Goal: Transaction & Acquisition: Purchase product/service

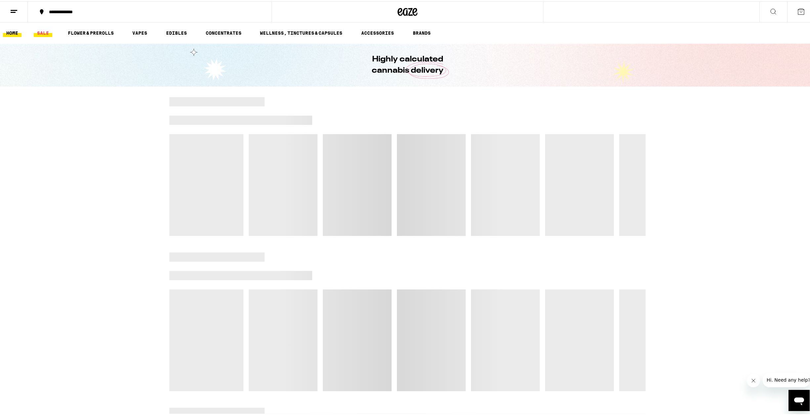
click at [40, 31] on link "SALE" at bounding box center [43, 32] width 19 height 8
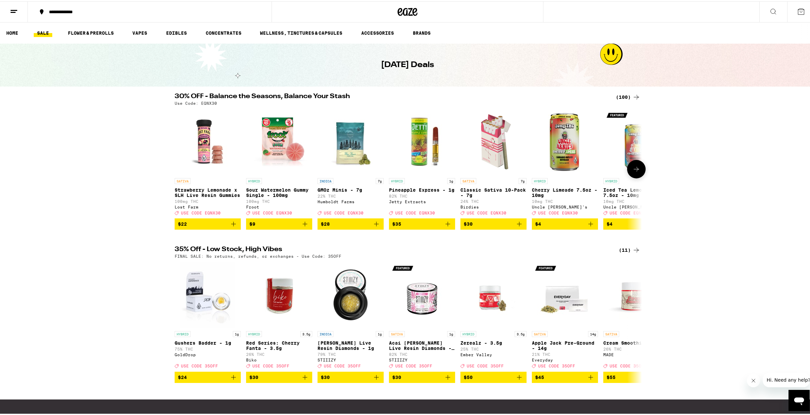
click at [637, 171] on icon at bounding box center [636, 168] width 8 height 8
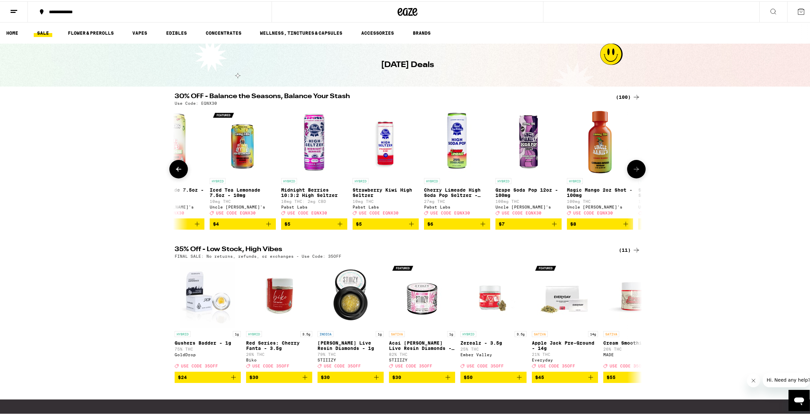
click at [637, 172] on icon at bounding box center [636, 168] width 8 height 8
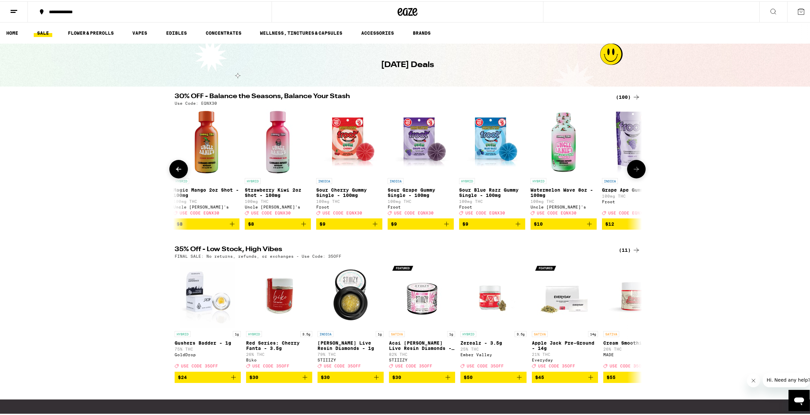
click at [637, 172] on icon at bounding box center [636, 168] width 8 height 8
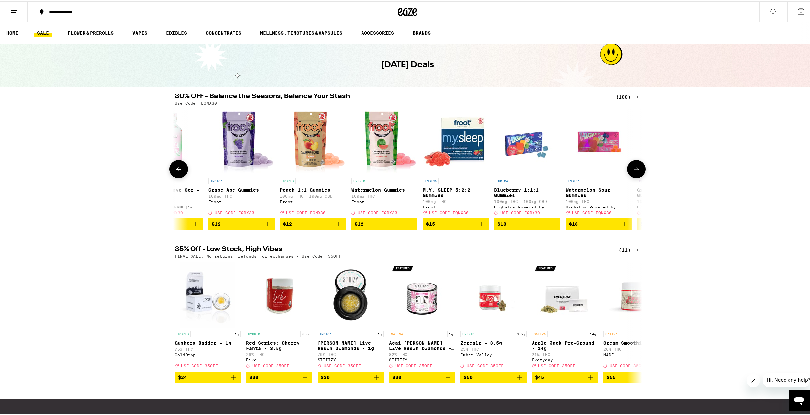
click at [636, 172] on icon at bounding box center [636, 168] width 8 height 8
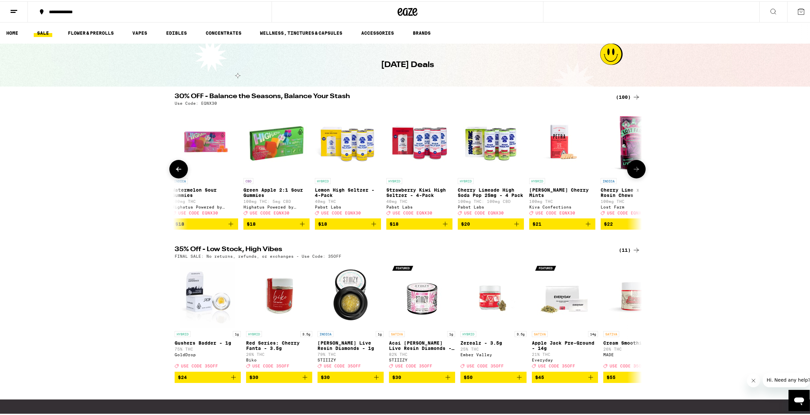
click at [636, 172] on icon at bounding box center [636, 168] width 8 height 8
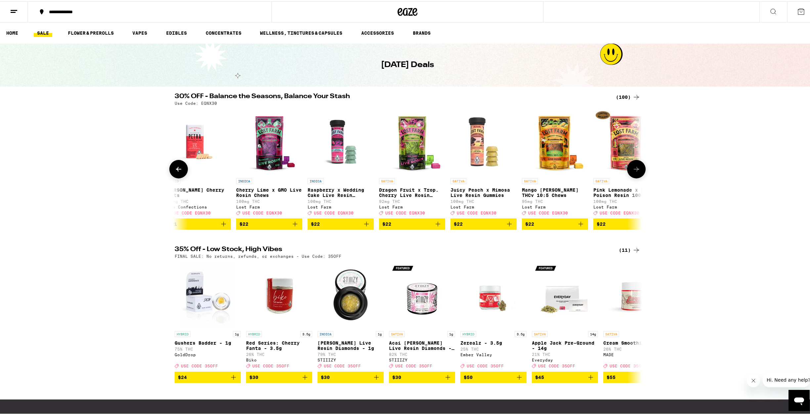
scroll to position [0, 1967]
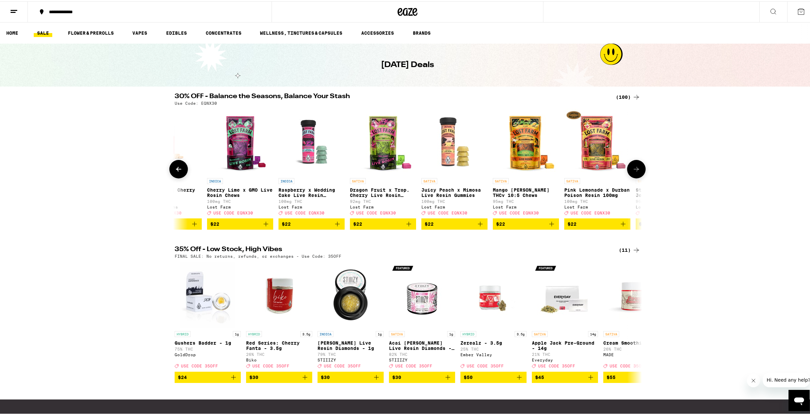
click at [636, 172] on icon at bounding box center [636, 168] width 8 height 8
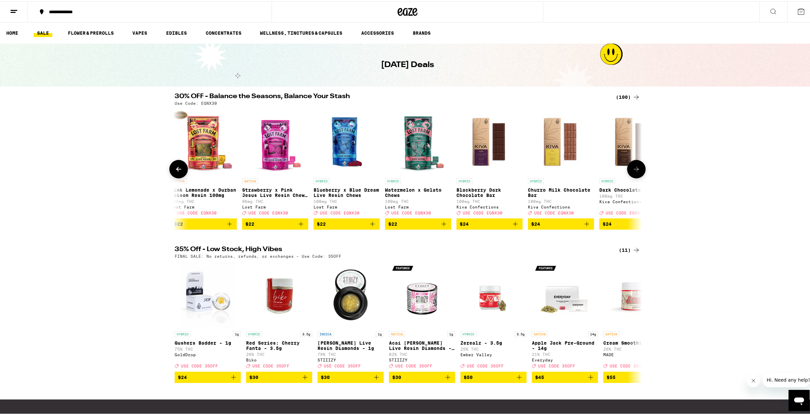
click at [636, 172] on icon at bounding box center [636, 168] width 8 height 8
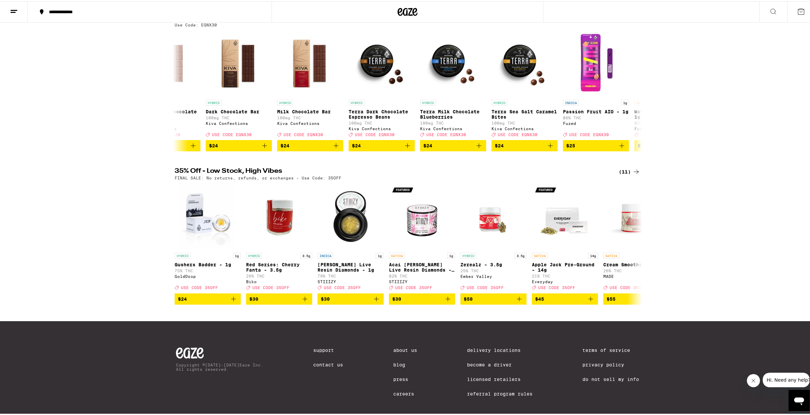
scroll to position [79, 0]
click at [636, 246] on icon at bounding box center [636, 242] width 8 height 8
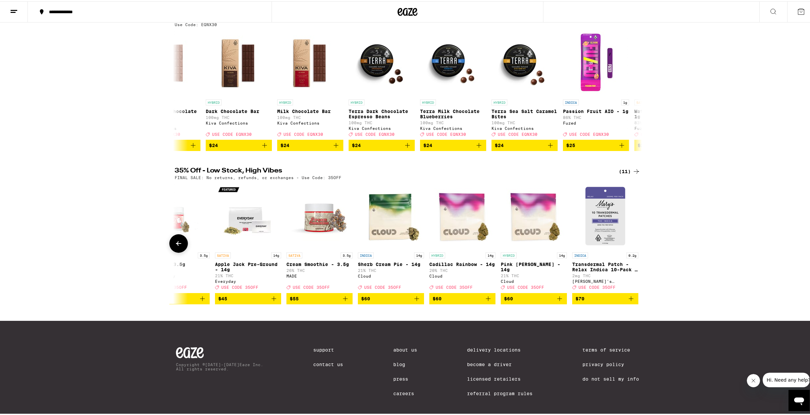
scroll to position [0, 320]
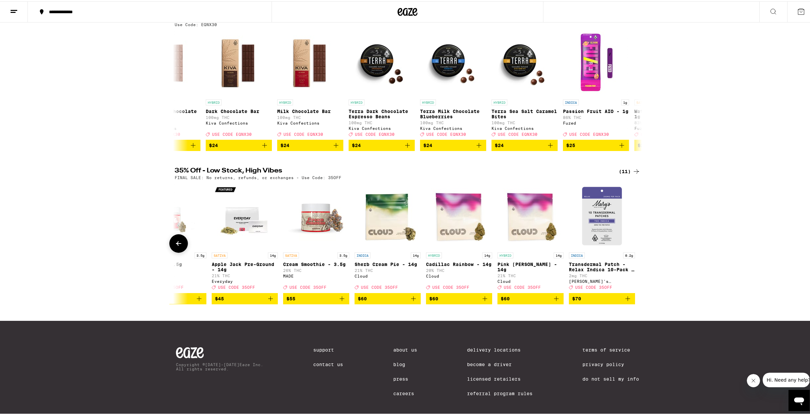
click at [635, 251] on div at bounding box center [636, 242] width 19 height 19
click at [179, 246] on icon at bounding box center [179, 242] width 8 height 8
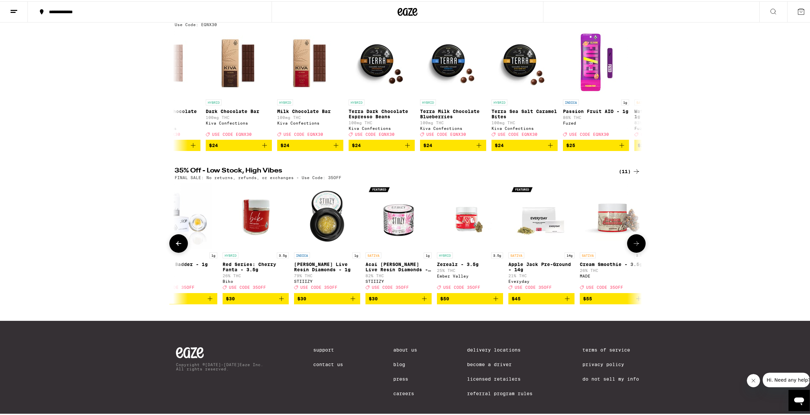
scroll to position [0, 0]
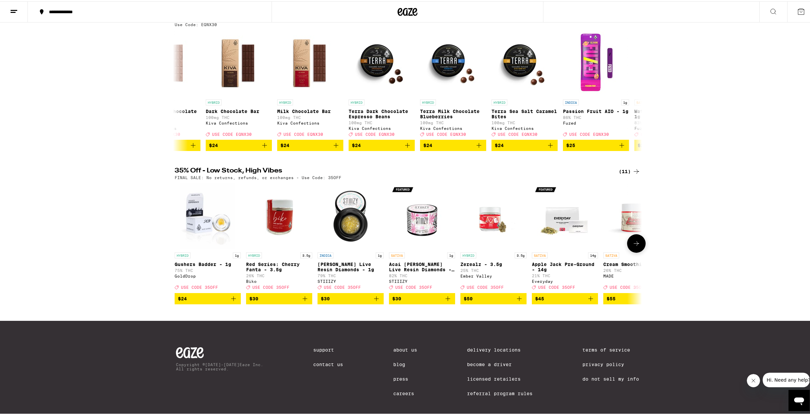
click at [180, 248] on div at bounding box center [178, 242] width 19 height 19
